Goal: Navigation & Orientation: Find specific page/section

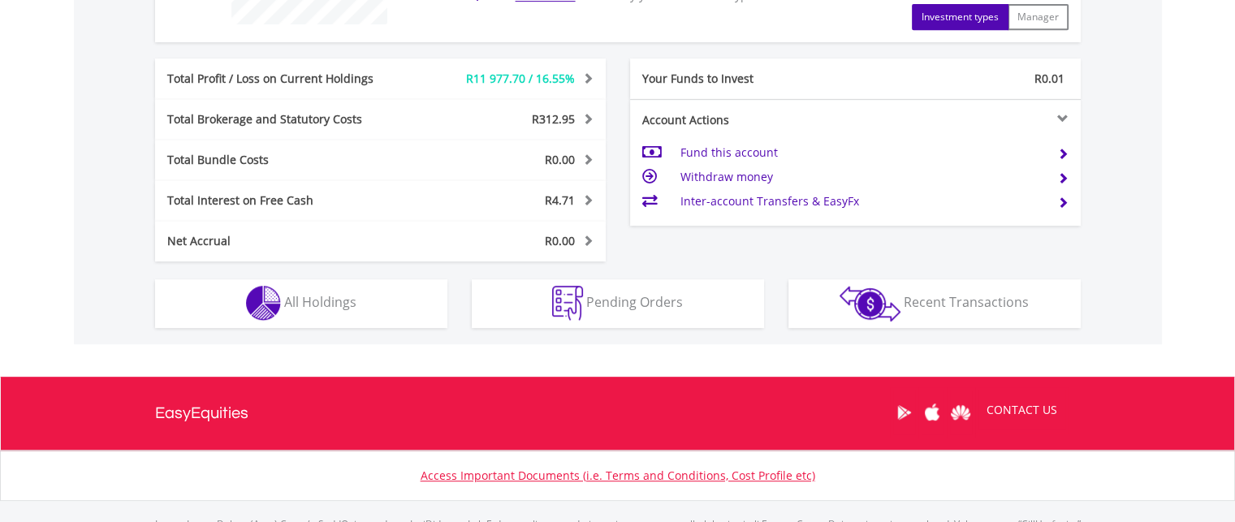
scroll to position [763, 0]
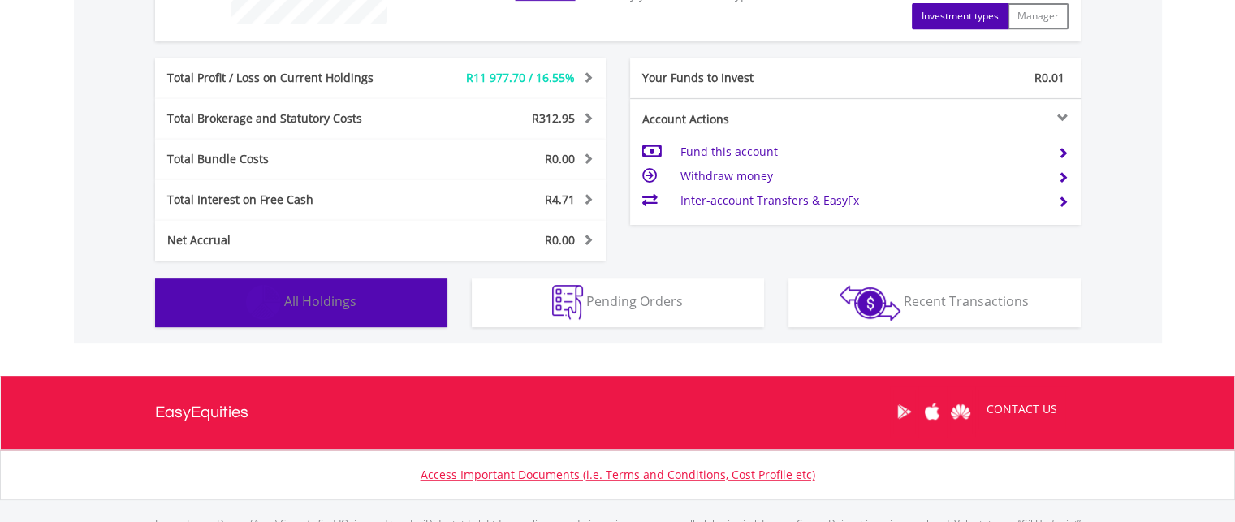
click at [423, 308] on button "Holdings All Holdings" at bounding box center [301, 303] width 292 height 49
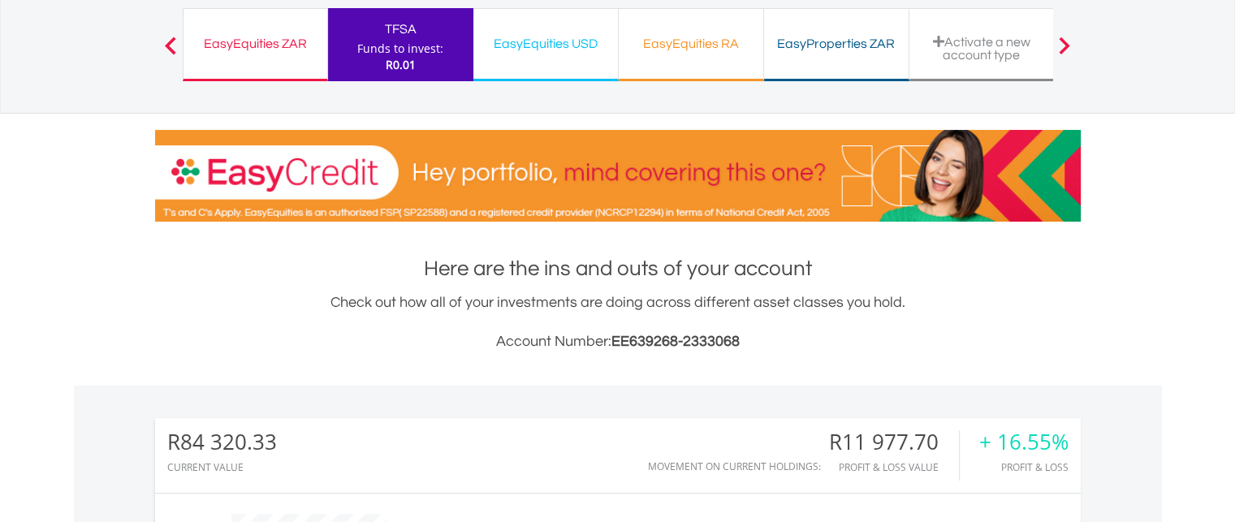
scroll to position [0, 0]
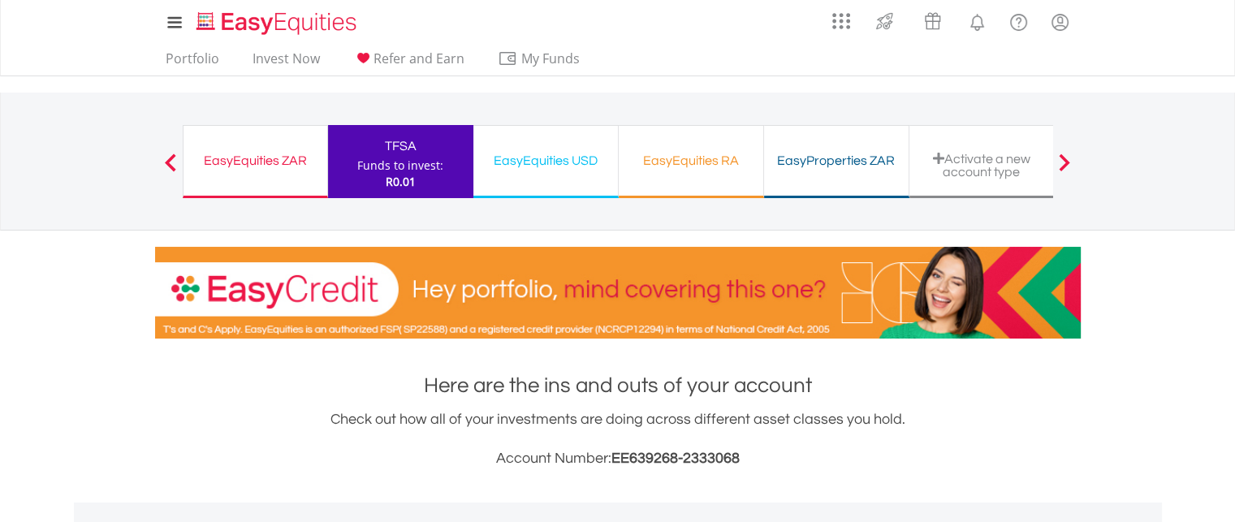
click at [268, 170] on div "EasyEquities ZAR" at bounding box center [255, 160] width 124 height 23
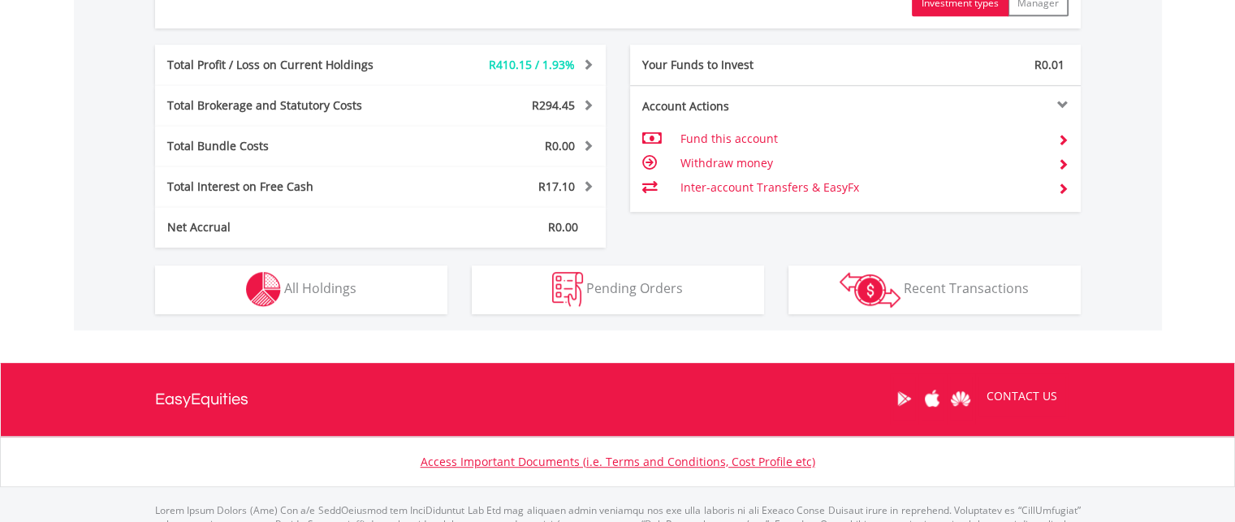
scroll to position [811, 0]
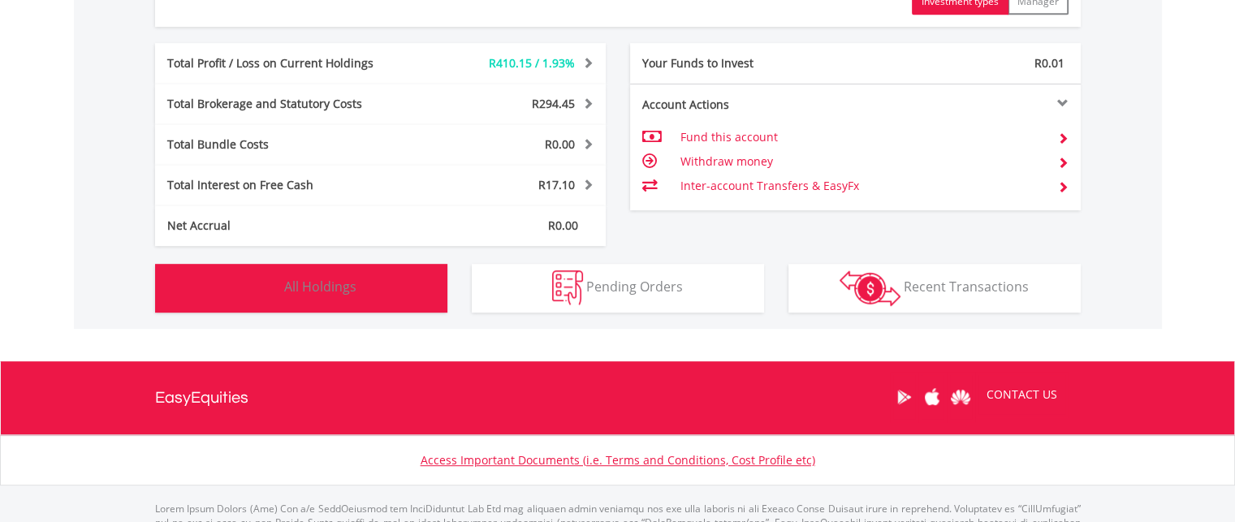
click at [402, 287] on button "Holdings All Holdings" at bounding box center [301, 288] width 292 height 49
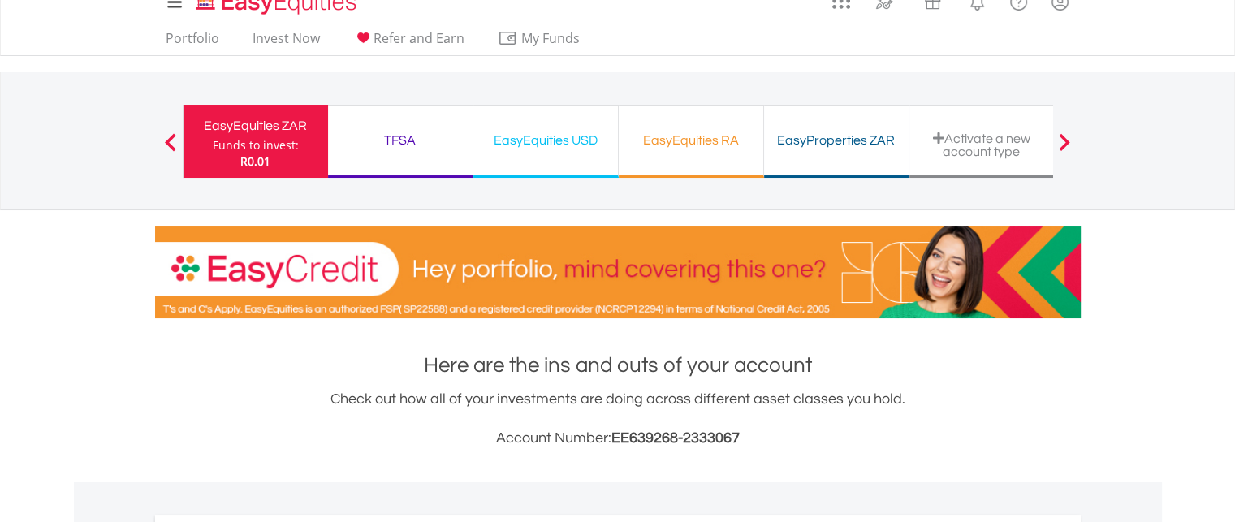
scroll to position [0, 0]
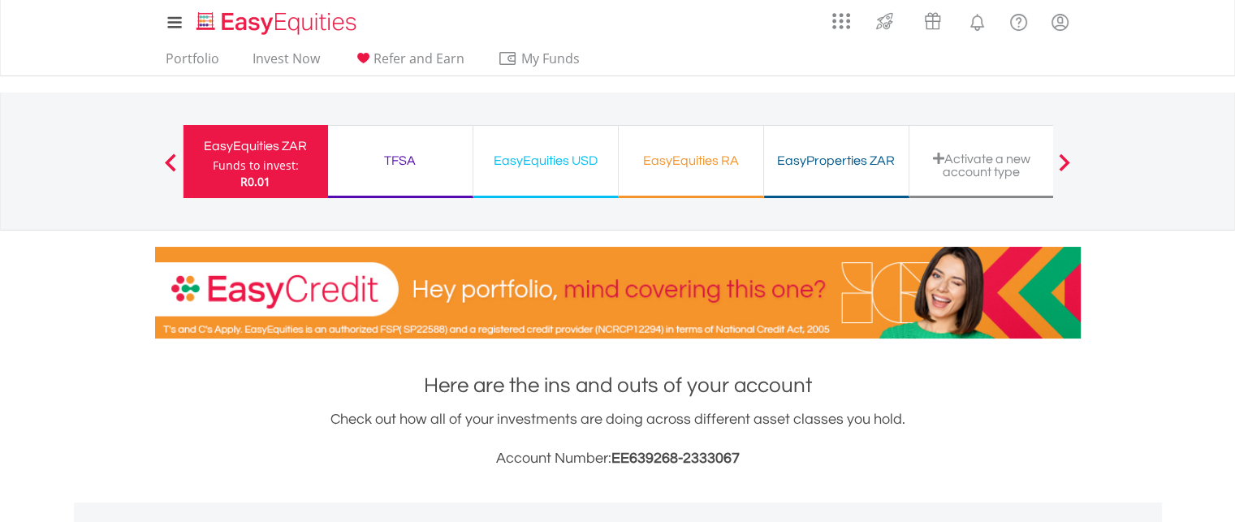
click at [543, 170] on div "EasyEquities USD" at bounding box center [545, 160] width 125 height 23
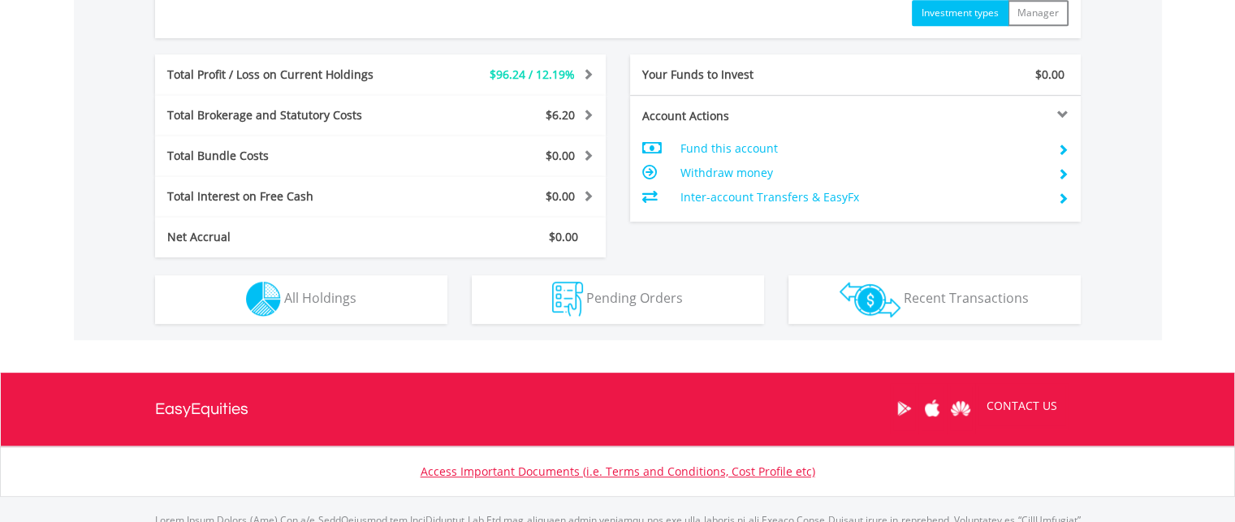
scroll to position [802, 0]
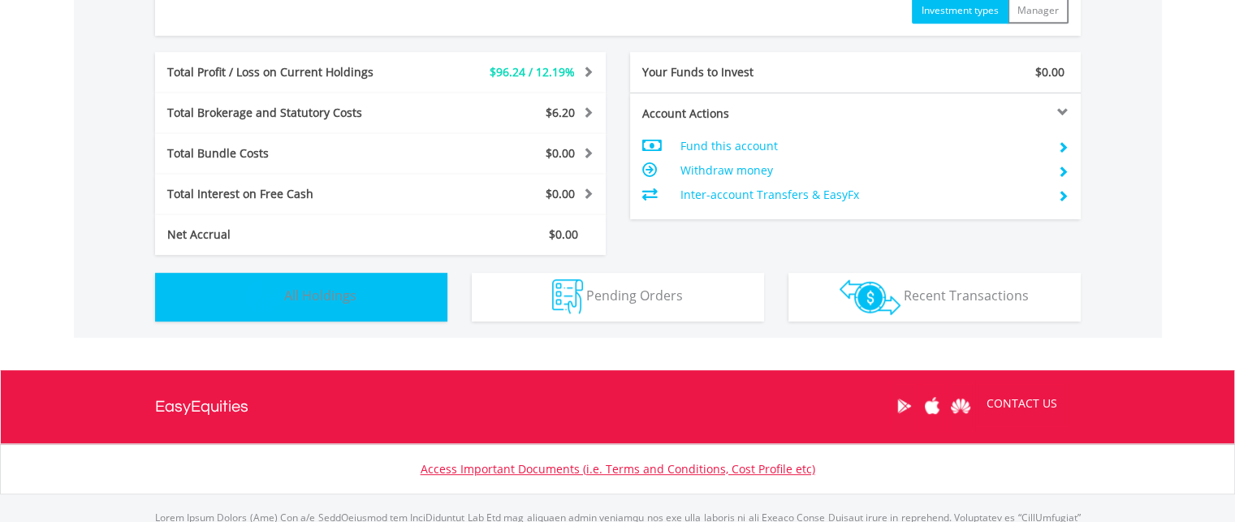
click at [357, 292] on button "Holdings All Holdings" at bounding box center [301, 297] width 292 height 49
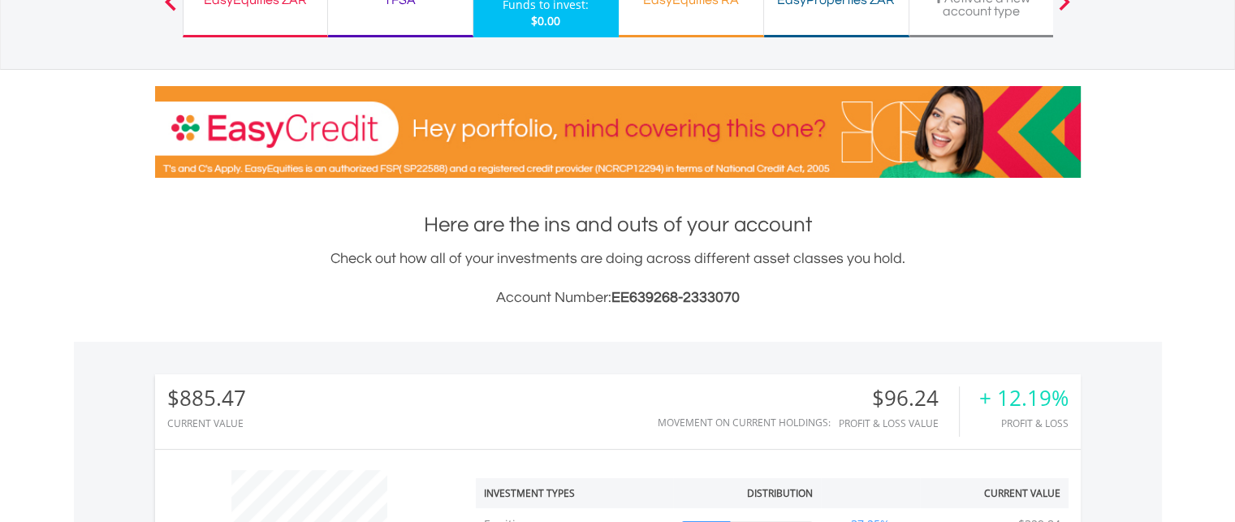
scroll to position [0, 0]
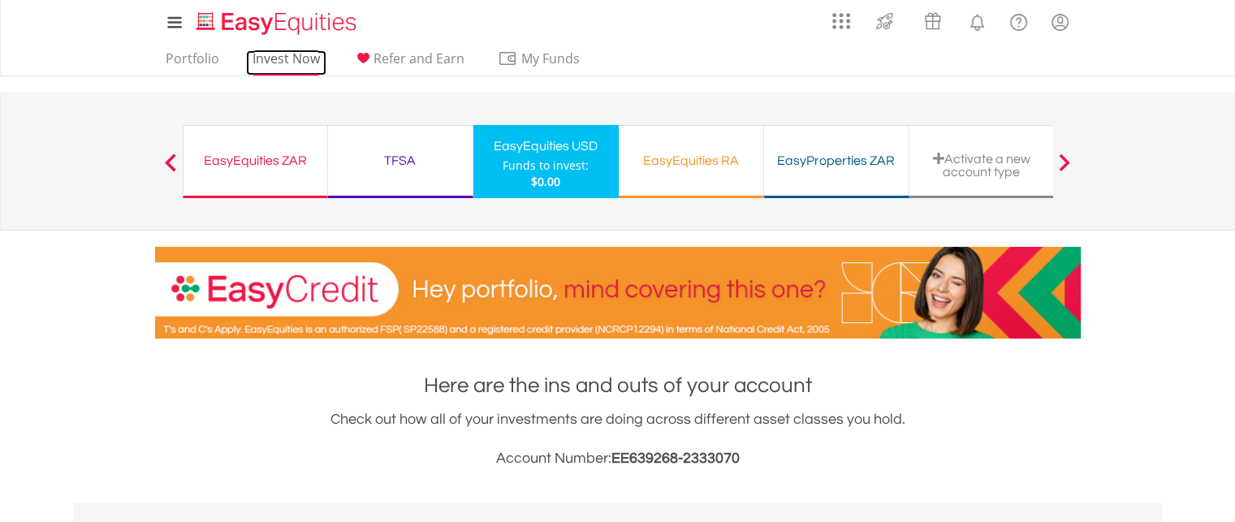
click at [309, 71] on link "Invest Now" at bounding box center [286, 62] width 80 height 25
